Goal: Task Accomplishment & Management: Manage account settings

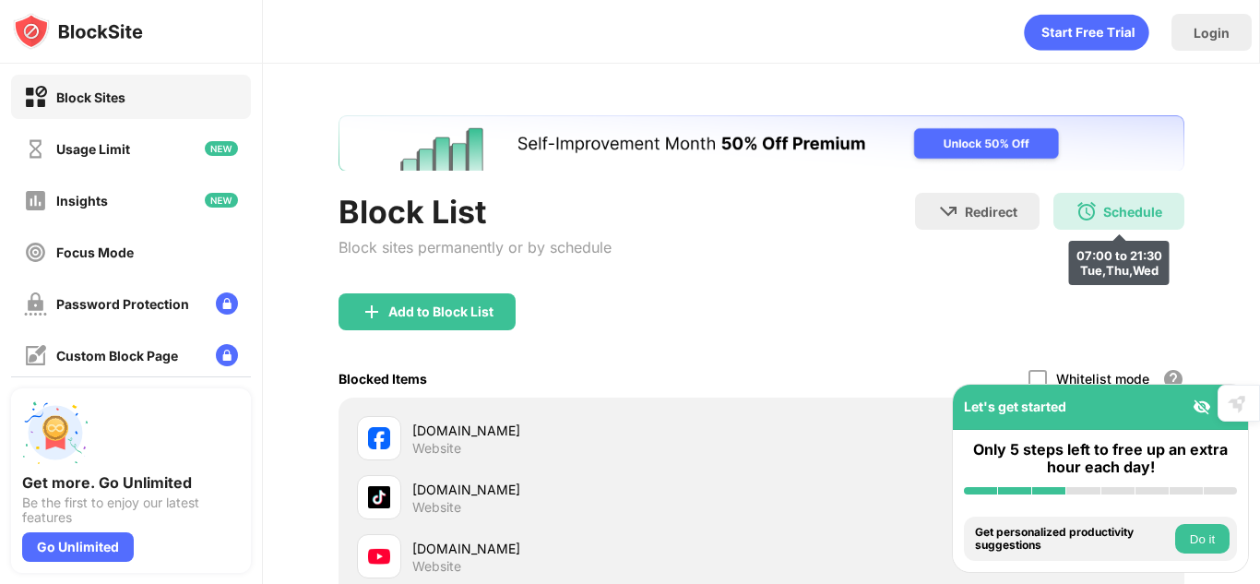
click at [1127, 209] on div "Schedule" at bounding box center [1132, 212] width 59 height 16
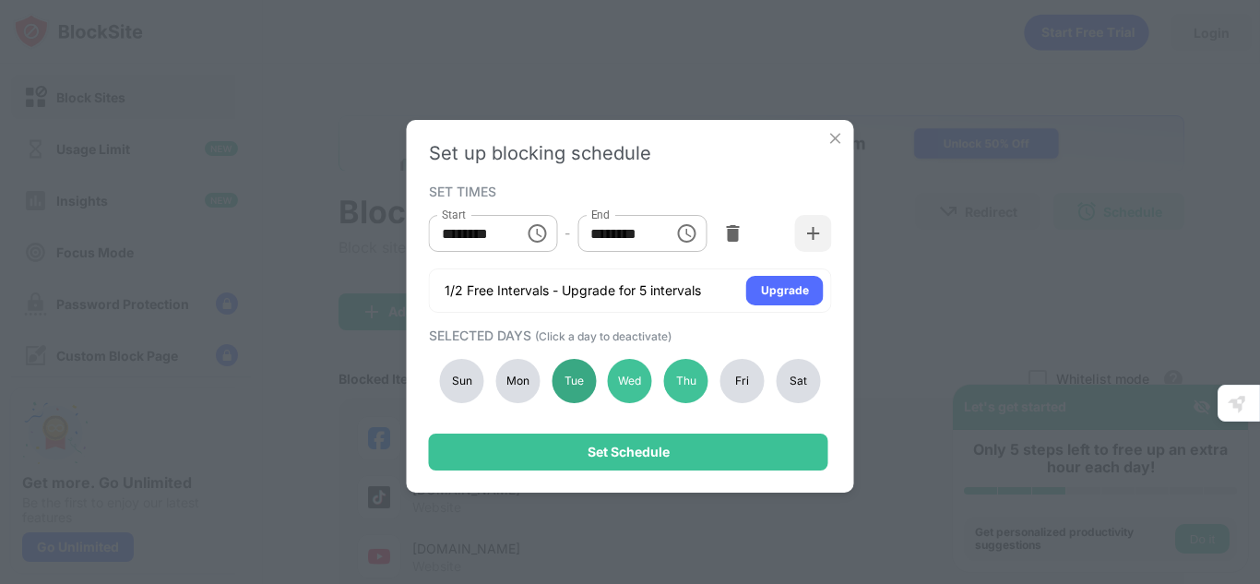
click at [578, 377] on div "Tue" at bounding box center [574, 381] width 44 height 44
click at [508, 389] on div "Mon" at bounding box center [517, 381] width 44 height 44
click at [459, 381] on div "Sun" at bounding box center [462, 381] width 44 height 44
click at [752, 399] on div "Fri" at bounding box center [743, 381] width 44 height 44
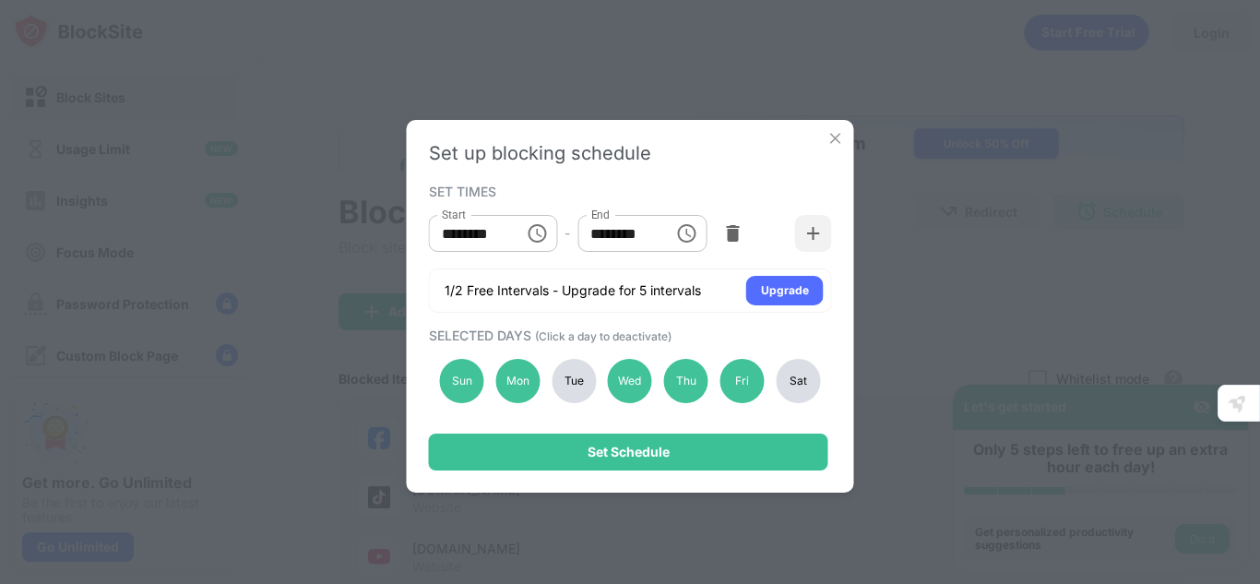
click at [800, 382] on div "Sat" at bounding box center [798, 381] width 44 height 44
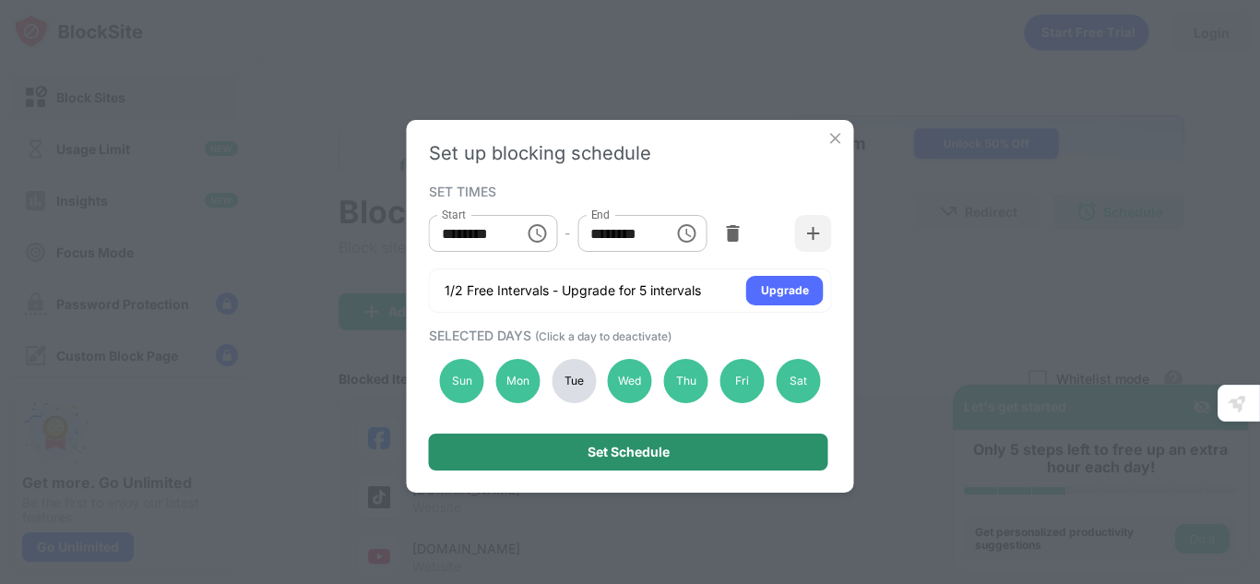
click at [769, 444] on div "Set Schedule" at bounding box center [628, 452] width 399 height 37
